Goal: Information Seeking & Learning: Learn about a topic

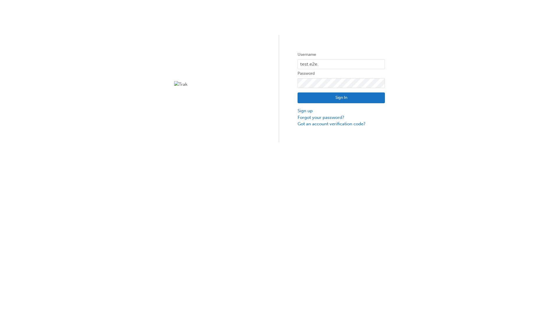
type input "test.e2e.user14"
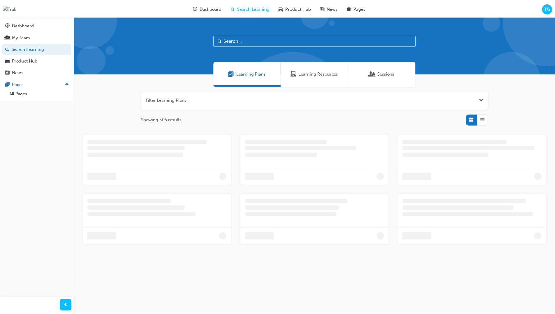
scroll to position [19, 0]
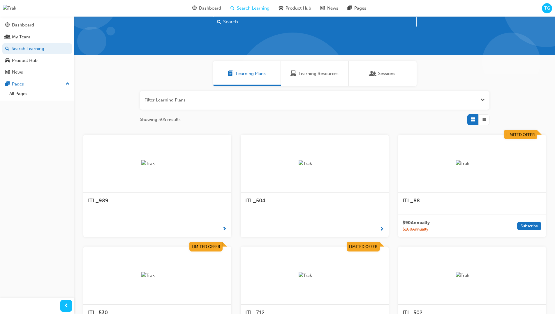
scroll to position [16, 0]
